Goal: Entertainment & Leisure: Consume media (video, audio)

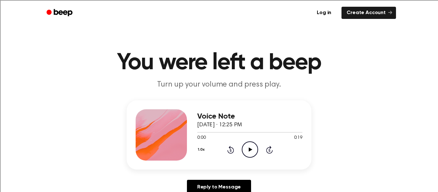
drag, startPoint x: 253, startPoint y: 151, endPoint x: 292, endPoint y: 68, distance: 91.5
click at [261, 145] on div "1.0x Rewind 5 seconds Play Audio Skip 5 seconds" at bounding box center [249, 149] width 105 height 16
click at [243, 146] on icon "Play Audio" at bounding box center [250, 149] width 16 height 16
click at [253, 141] on div "0:19 0:19" at bounding box center [249, 138] width 105 height 7
click at [231, 149] on icon at bounding box center [231, 150] width 2 height 3
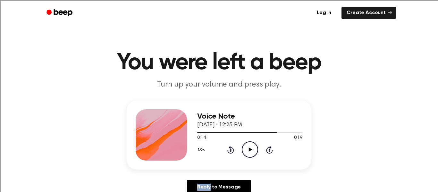
click at [231, 149] on icon at bounding box center [231, 150] width 2 height 3
click at [245, 148] on icon "Play Audio" at bounding box center [250, 149] width 16 height 16
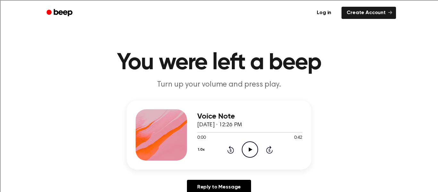
click at [248, 147] on icon "Play Audio" at bounding box center [250, 149] width 16 height 16
click at [248, 148] on icon at bounding box center [250, 149] width 4 height 4
click at [248, 146] on icon "Play Audio" at bounding box center [250, 149] width 16 height 16
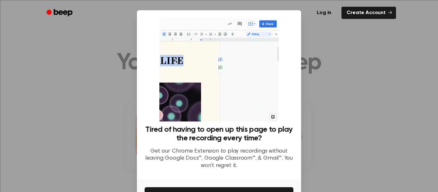
click at [389, 32] on div at bounding box center [219, 96] width 438 height 192
drag, startPoint x: 395, startPoint y: 45, endPoint x: 397, endPoint y: 33, distance: 12.0
click at [396, 37] on div at bounding box center [219, 96] width 438 height 192
click at [308, 111] on div at bounding box center [219, 96] width 438 height 192
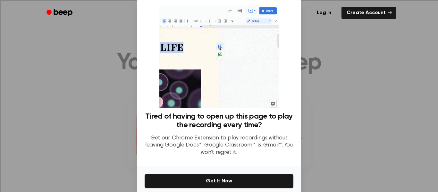
scroll to position [41, 0]
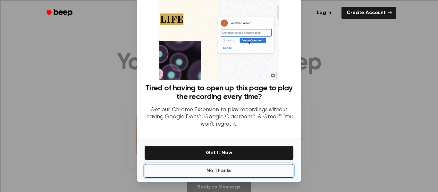
click at [236, 175] on button "No Thanks" at bounding box center [219, 171] width 149 height 14
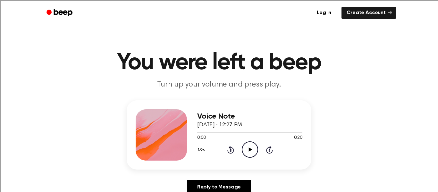
drag, startPoint x: 255, startPoint y: 149, endPoint x: 259, endPoint y: 146, distance: 5.5
click at [259, 146] on div "1.0x Rewind 5 seconds Play Audio Skip 5 seconds" at bounding box center [249, 149] width 105 height 16
click at [248, 150] on icon "Play Audio" at bounding box center [250, 149] width 16 height 16
